Goal: Information Seeking & Learning: Learn about a topic

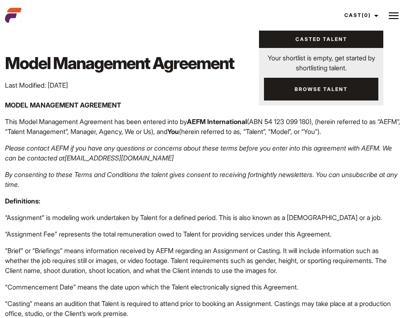
click at [386, 17] on button at bounding box center [393, 15] width 21 height 21
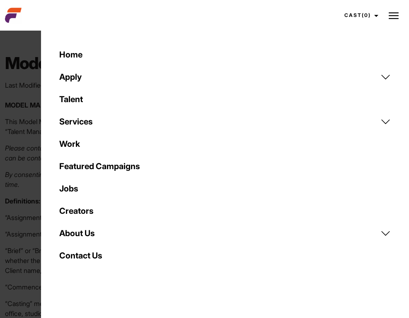
click at [79, 60] on link "Home" at bounding box center [224, 54] width 341 height 22
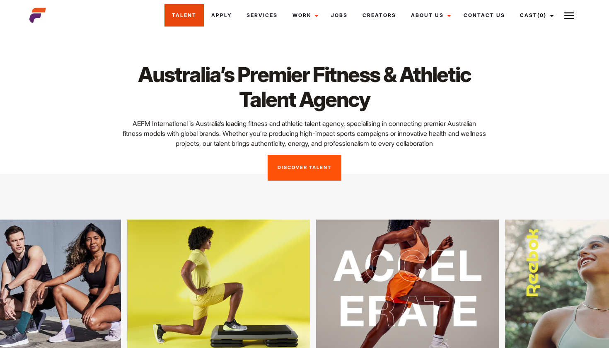
click at [195, 11] on link "Talent" at bounding box center [183, 15] width 39 height 22
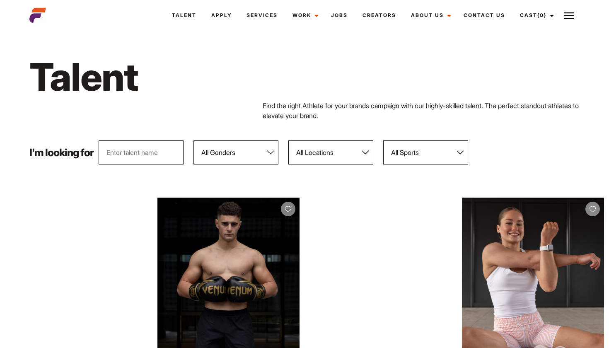
select select "111"
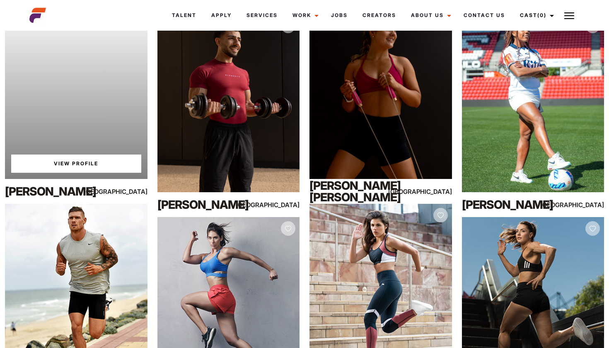
scroll to position [195, 0]
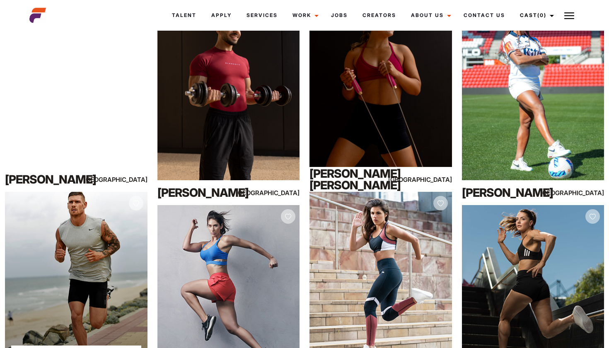
click at [84, 223] on div "View Profile" at bounding box center [76, 281] width 142 height 178
click at [123, 235] on div "View Profile" at bounding box center [76, 281] width 142 height 178
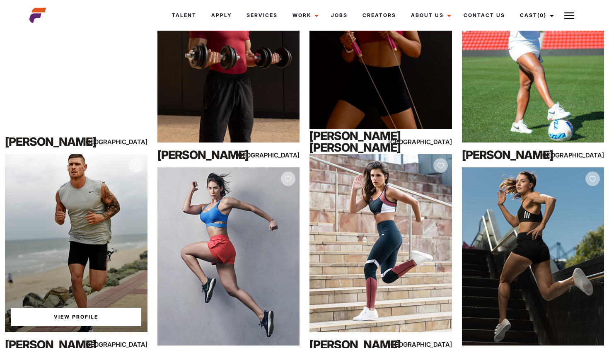
scroll to position [234, 0]
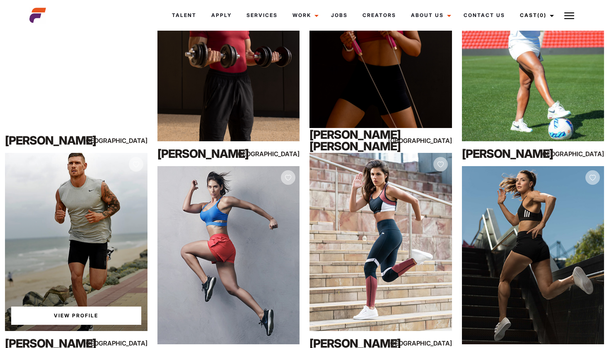
click at [82, 313] on link "View Profile" at bounding box center [76, 315] width 130 height 18
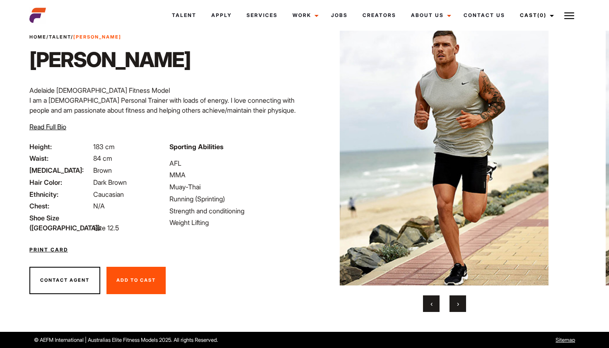
scroll to position [29, 0]
click at [457, 305] on span "›" at bounding box center [458, 303] width 2 height 8
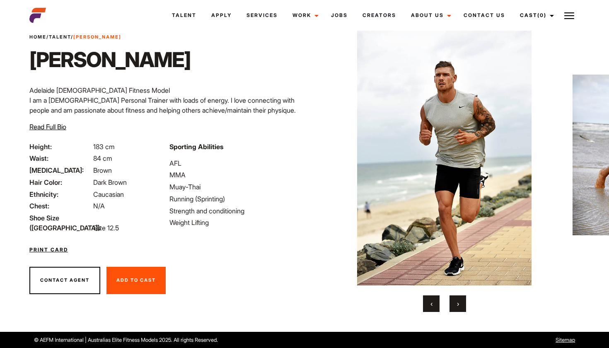
click at [457, 305] on span "›" at bounding box center [458, 303] width 2 height 8
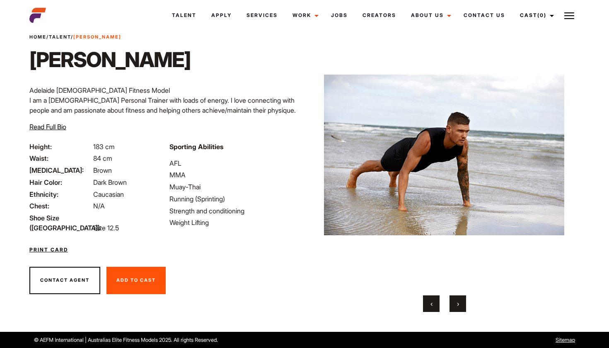
click at [457, 305] on span "›" at bounding box center [458, 303] width 2 height 8
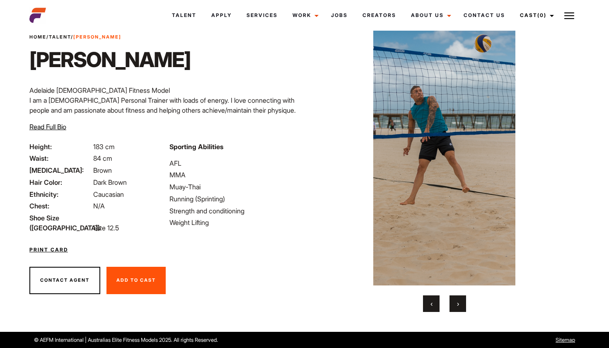
click at [457, 305] on span "›" at bounding box center [458, 303] width 2 height 8
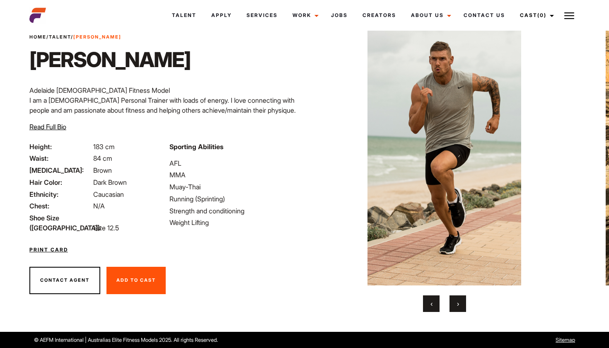
click at [457, 305] on span "›" at bounding box center [458, 303] width 2 height 8
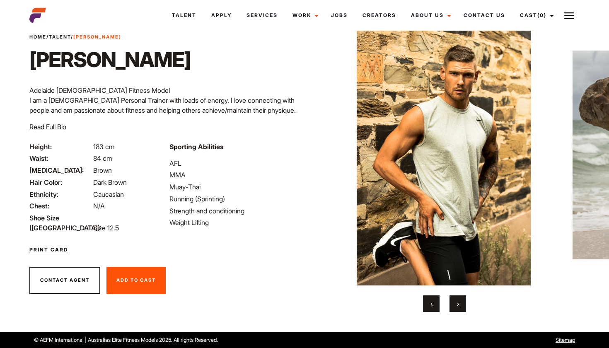
click at [457, 305] on span "›" at bounding box center [458, 303] width 2 height 8
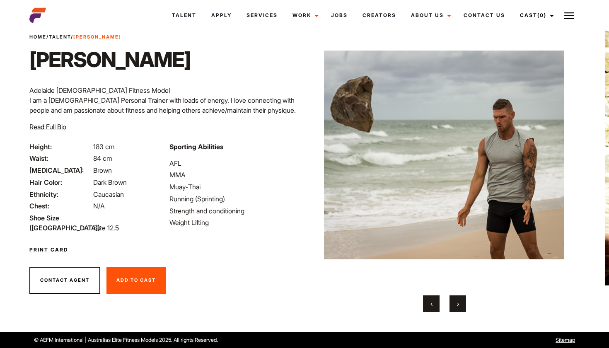
click at [457, 305] on span "›" at bounding box center [458, 303] width 2 height 8
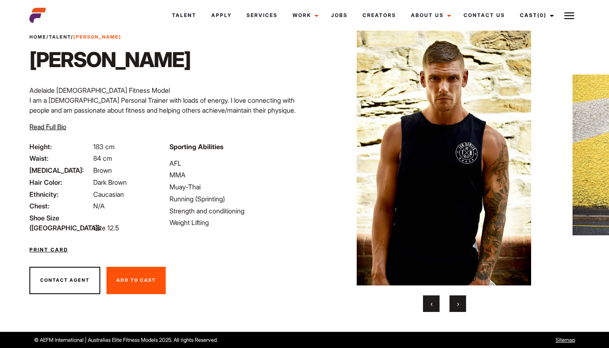
click at [457, 305] on span "›" at bounding box center [458, 303] width 2 height 8
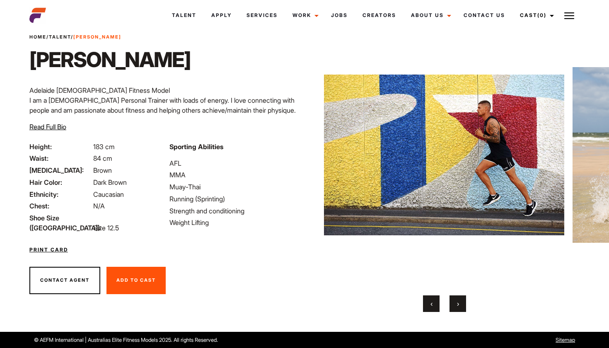
click at [457, 305] on span "›" at bounding box center [458, 303] width 2 height 8
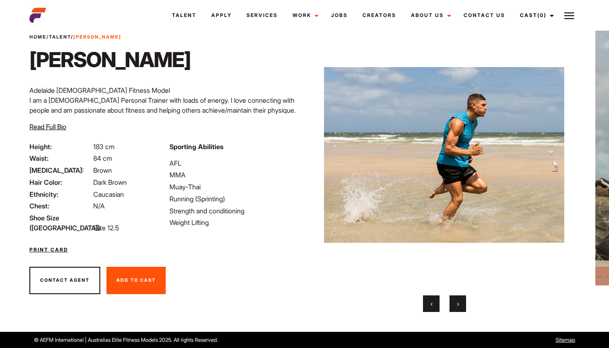
click at [457, 305] on span "›" at bounding box center [458, 303] width 2 height 8
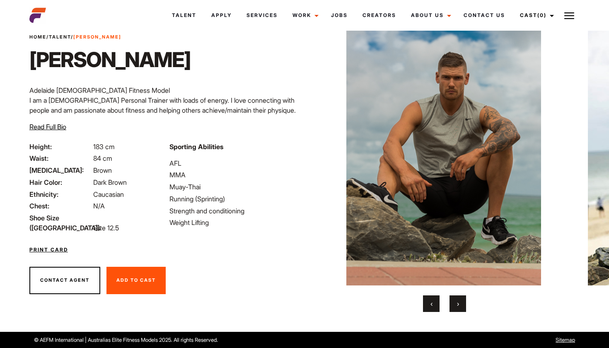
click at [457, 305] on span "›" at bounding box center [458, 303] width 2 height 8
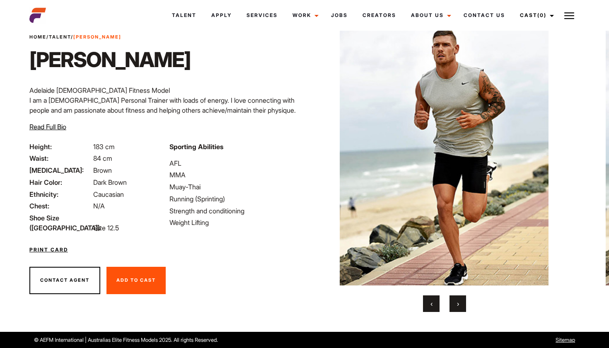
click at [457, 305] on span "›" at bounding box center [458, 303] width 2 height 8
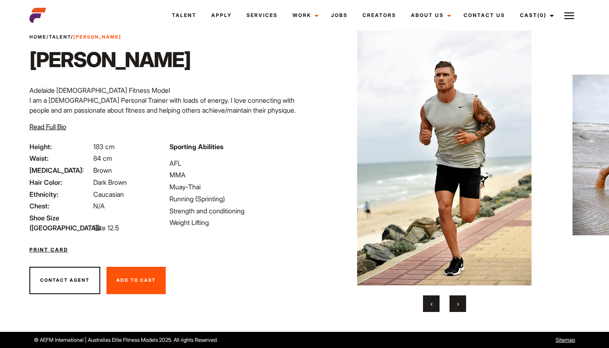
click at [457, 305] on span "›" at bounding box center [458, 303] width 2 height 8
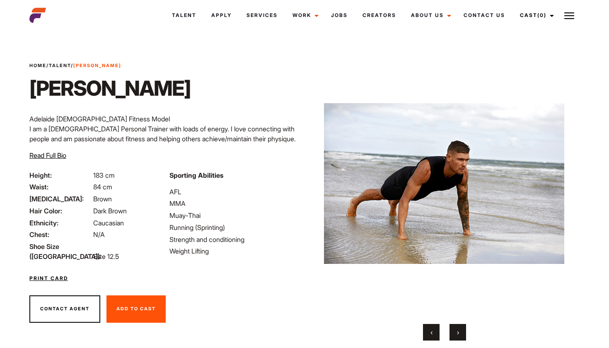
scroll to position [0, 0]
click at [177, 5] on link "Talent" at bounding box center [183, 15] width 39 height 22
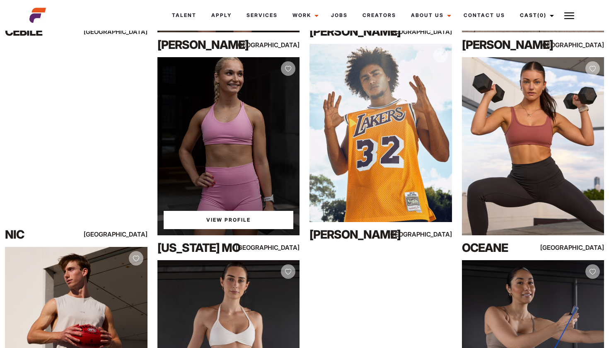
scroll to position [344, 0]
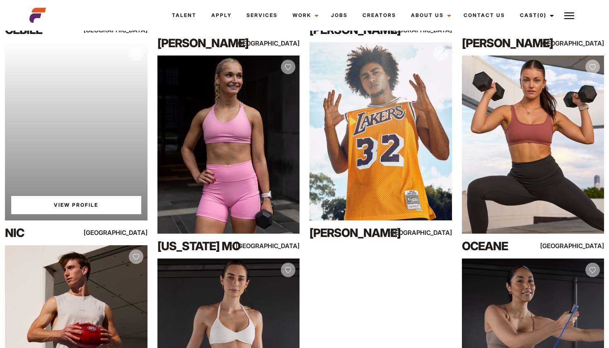
click at [74, 207] on link "View Profile" at bounding box center [76, 205] width 130 height 18
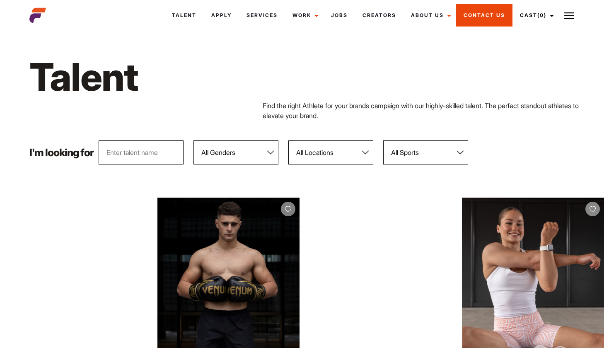
scroll to position [0, 0]
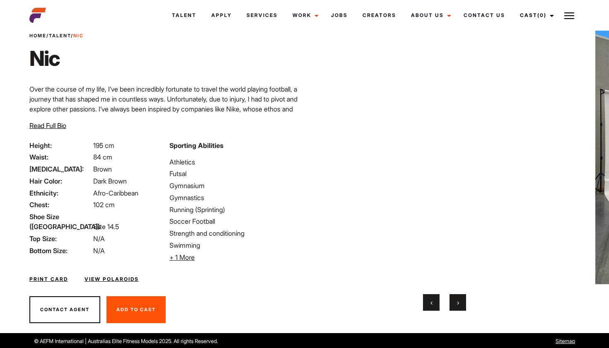
scroll to position [31, 0]
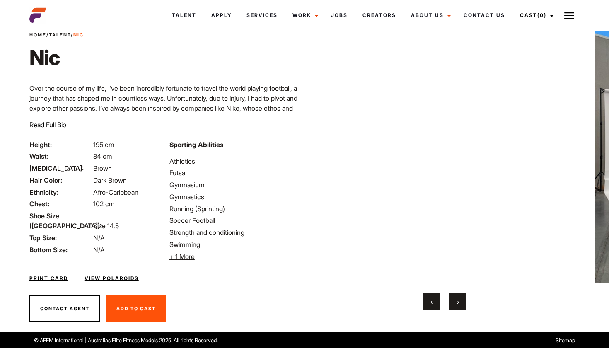
click at [180, 254] on span "+ 1 More" at bounding box center [181, 256] width 25 height 8
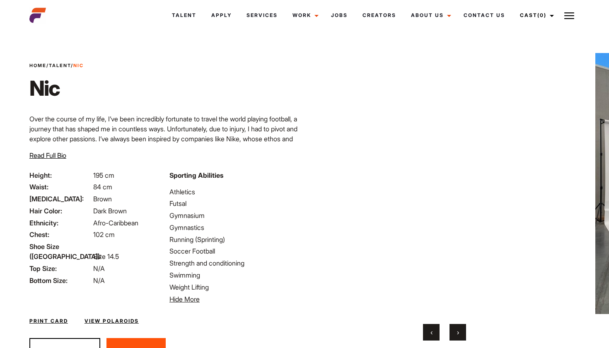
scroll to position [0, 0]
click at [450, 334] on button "›" at bounding box center [457, 332] width 17 height 17
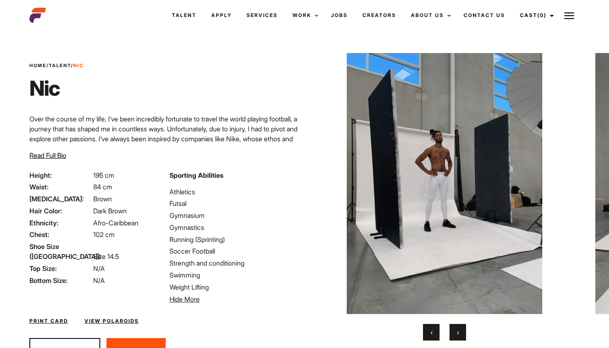
click at [450, 334] on button "›" at bounding box center [457, 332] width 17 height 17
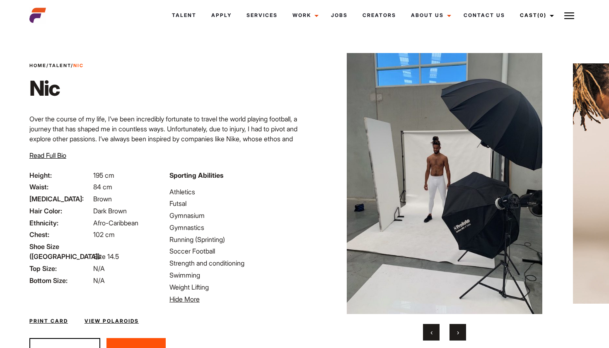
click at [450, 334] on button "›" at bounding box center [457, 332] width 17 height 17
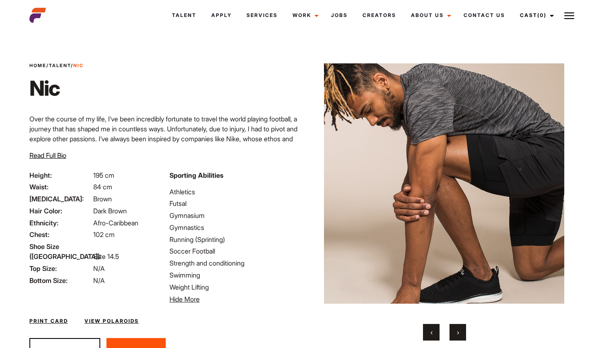
click at [450, 334] on button "›" at bounding box center [457, 332] width 17 height 17
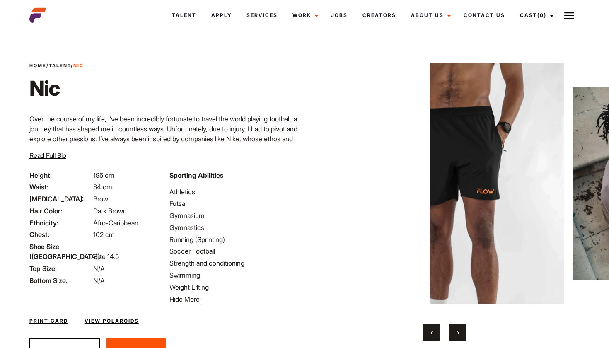
click at [450, 334] on button "›" at bounding box center [457, 332] width 17 height 17
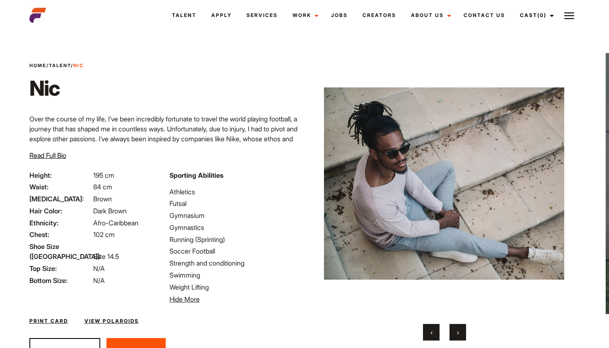
click at [450, 334] on button "›" at bounding box center [457, 332] width 17 height 17
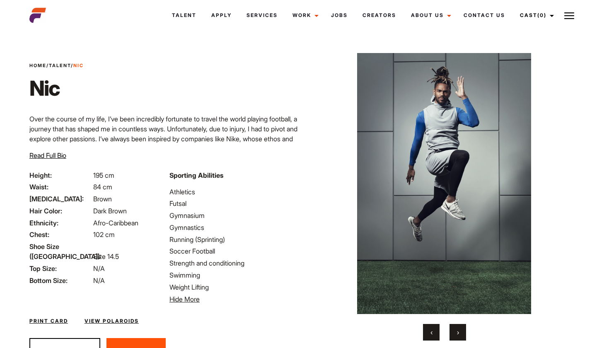
click at [450, 334] on button "›" at bounding box center [457, 332] width 17 height 17
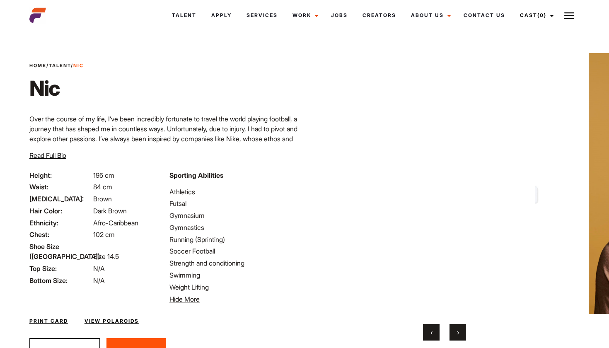
click at [450, 334] on button "›" at bounding box center [457, 332] width 17 height 17
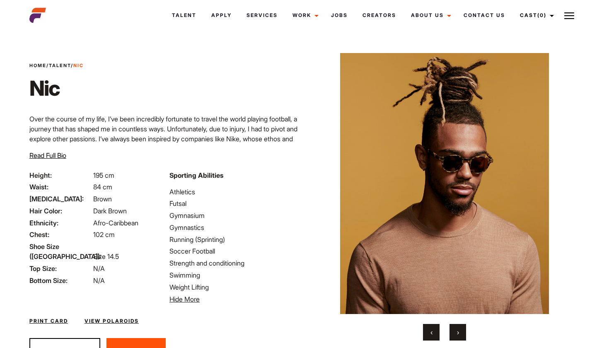
click at [450, 334] on button "›" at bounding box center [457, 332] width 17 height 17
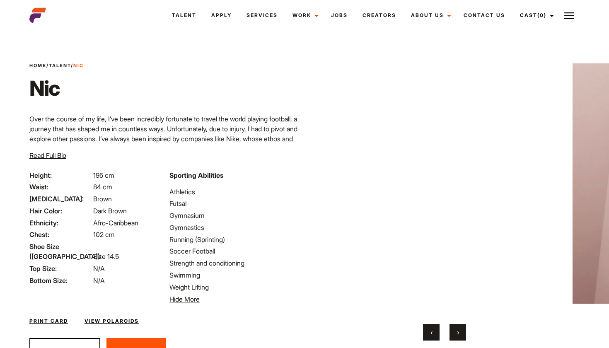
click at [450, 334] on button "›" at bounding box center [457, 332] width 17 height 17
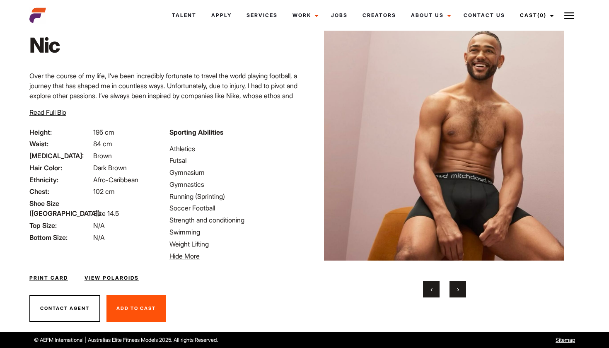
scroll to position [43, 0]
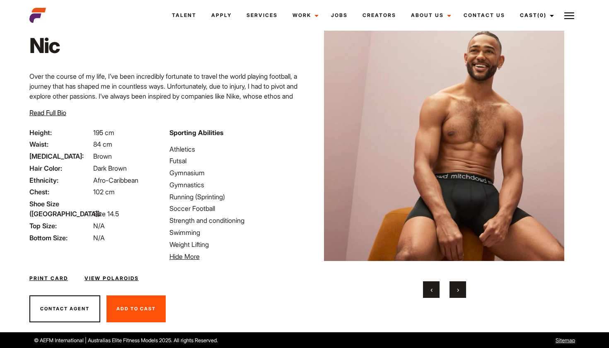
click at [456, 285] on button "›" at bounding box center [457, 289] width 17 height 17
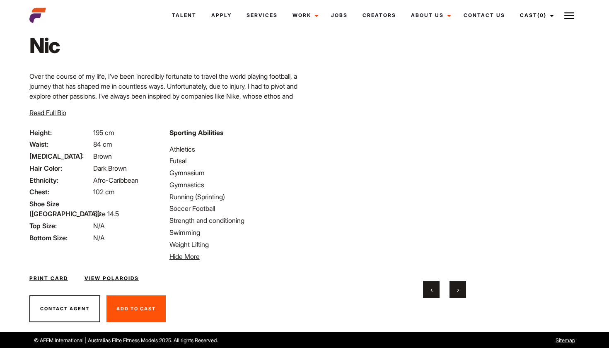
click at [456, 285] on button "›" at bounding box center [457, 289] width 17 height 17
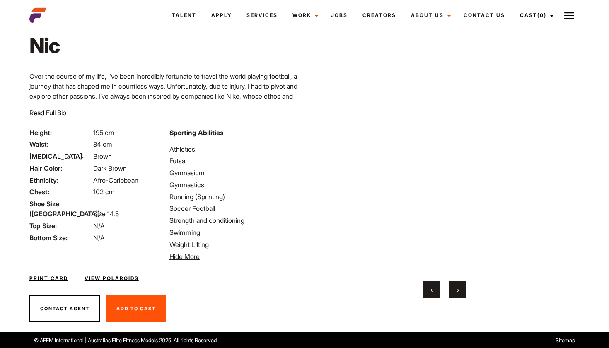
click at [456, 285] on button "›" at bounding box center [457, 289] width 17 height 17
click at [459, 284] on button "›" at bounding box center [457, 289] width 17 height 17
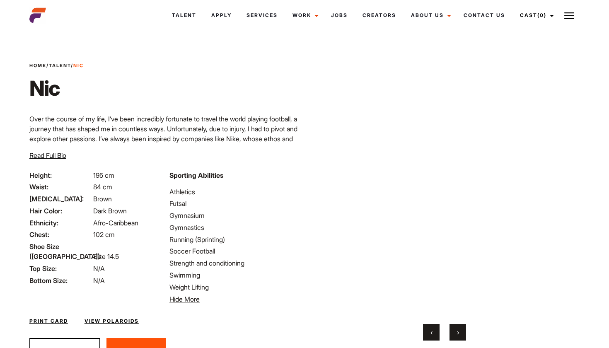
scroll to position [0, 0]
